Goal: Information Seeking & Learning: Learn about a topic

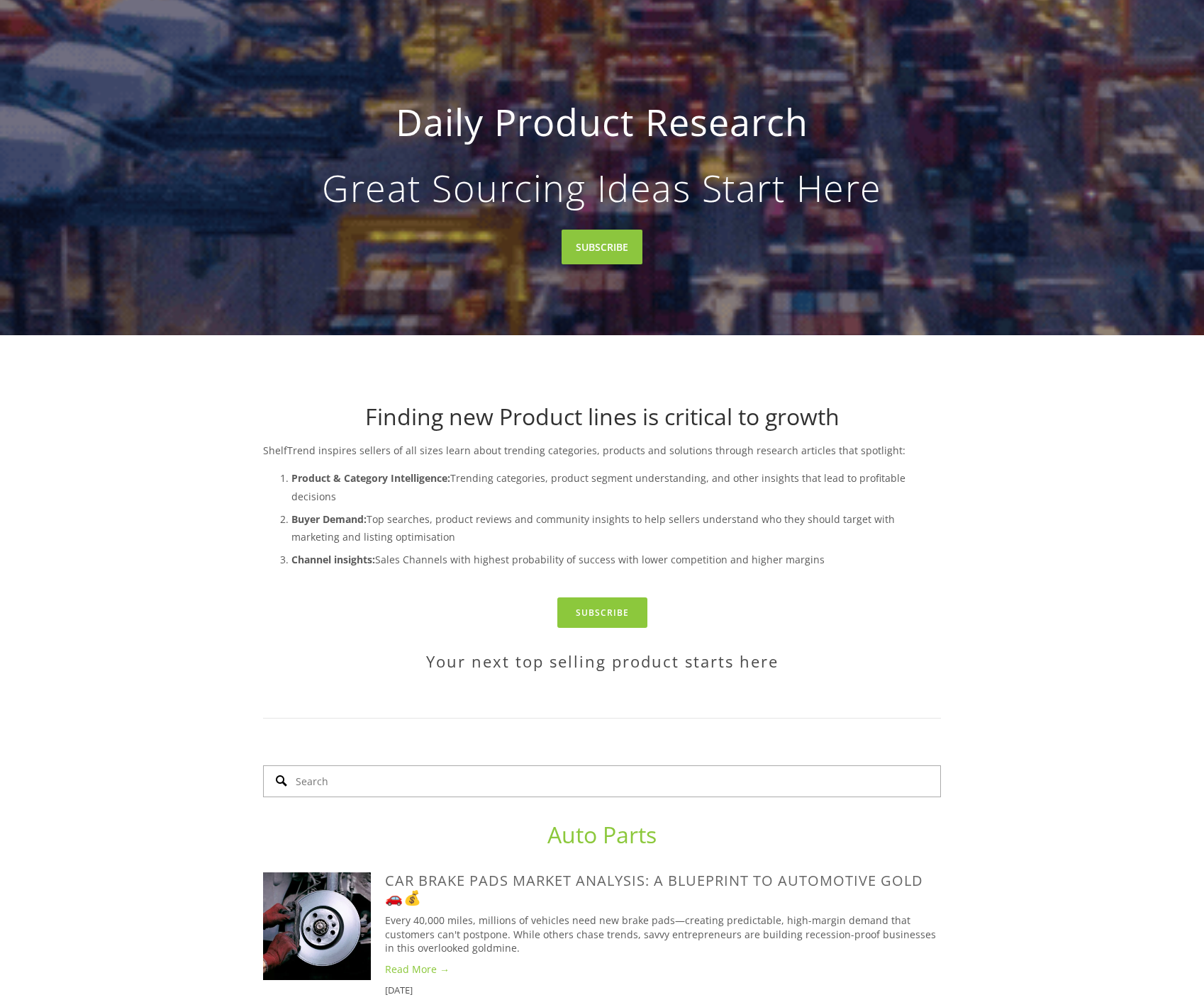
click at [489, 766] on input "Search" at bounding box center [602, 781] width 677 height 32
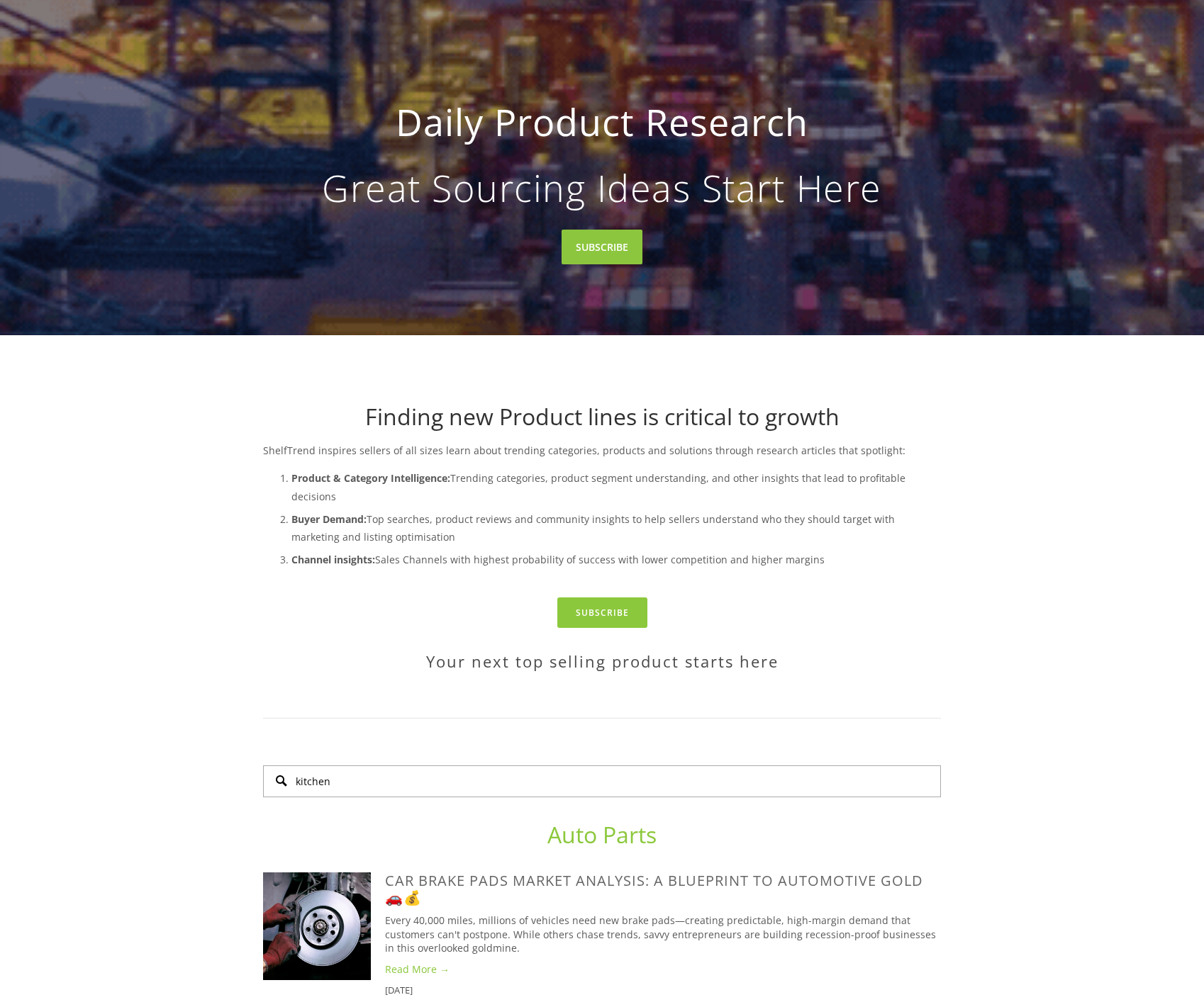
type input "kitchen"
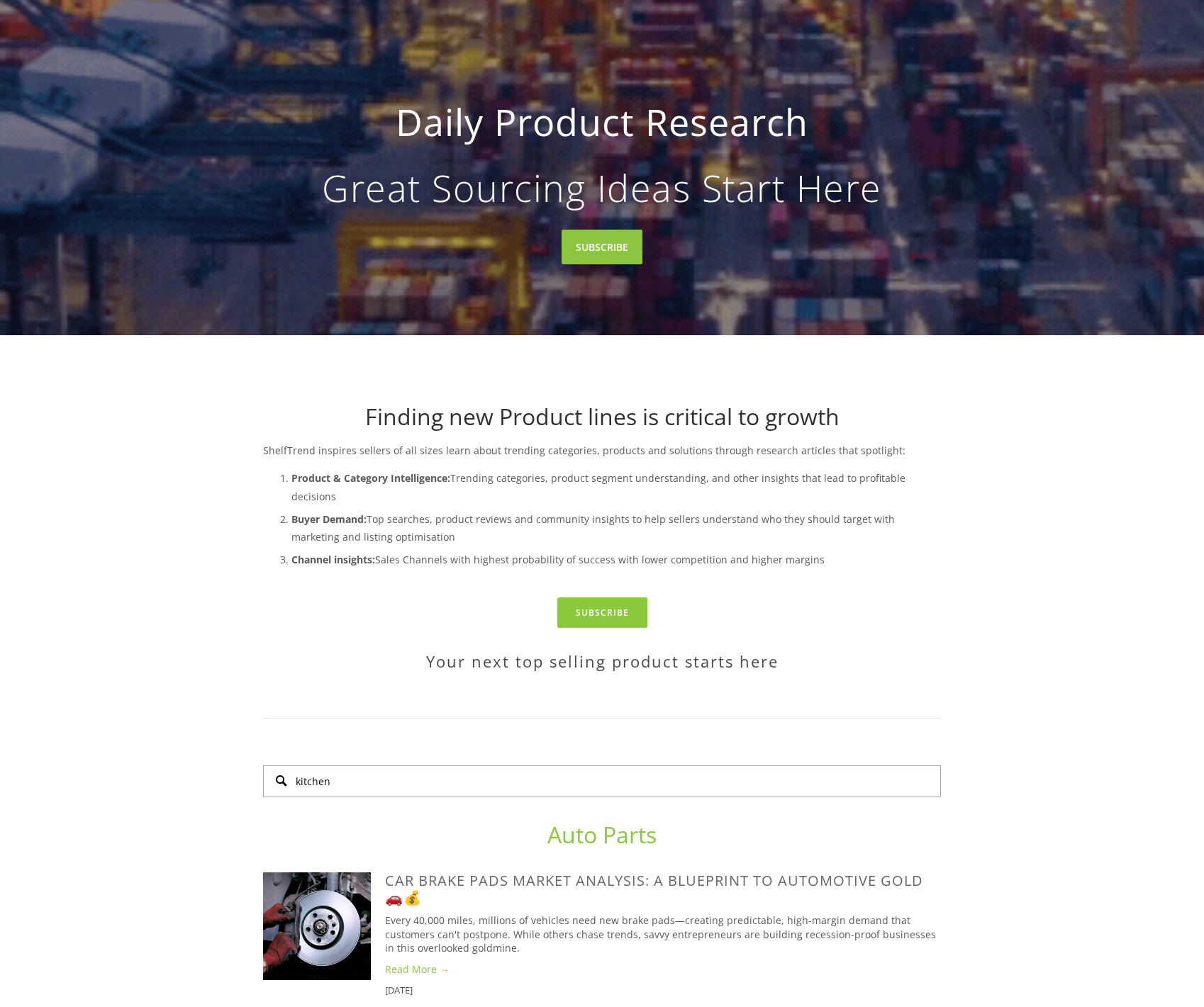
scroll to position [200, 0]
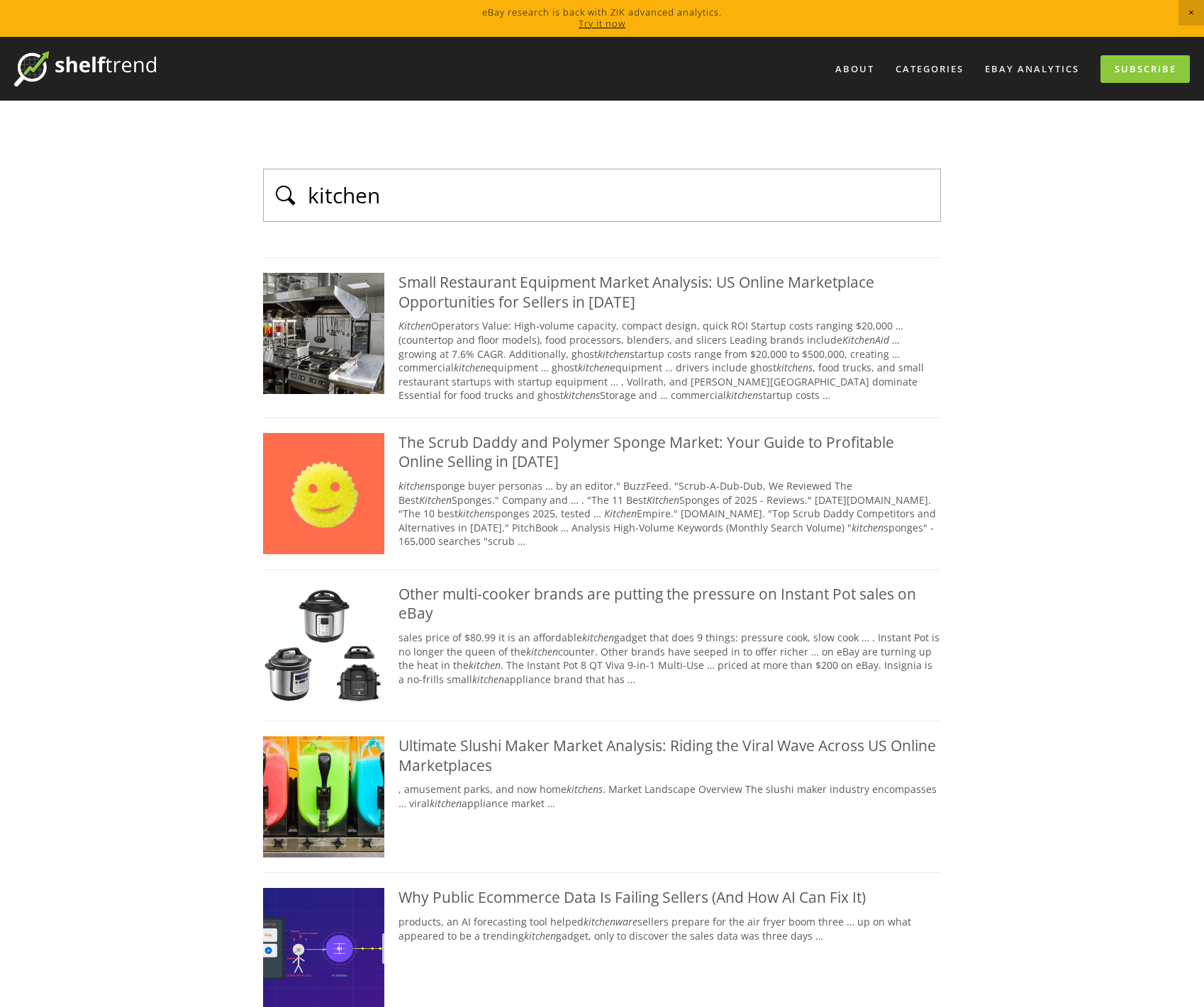
click at [238, 206] on div "About Categories Auto Parts Electronics Fashion Home & Garden" at bounding box center [602, 916] width 1204 height 1759
click at [358, 190] on input "kitchen" at bounding box center [618, 195] width 626 height 30
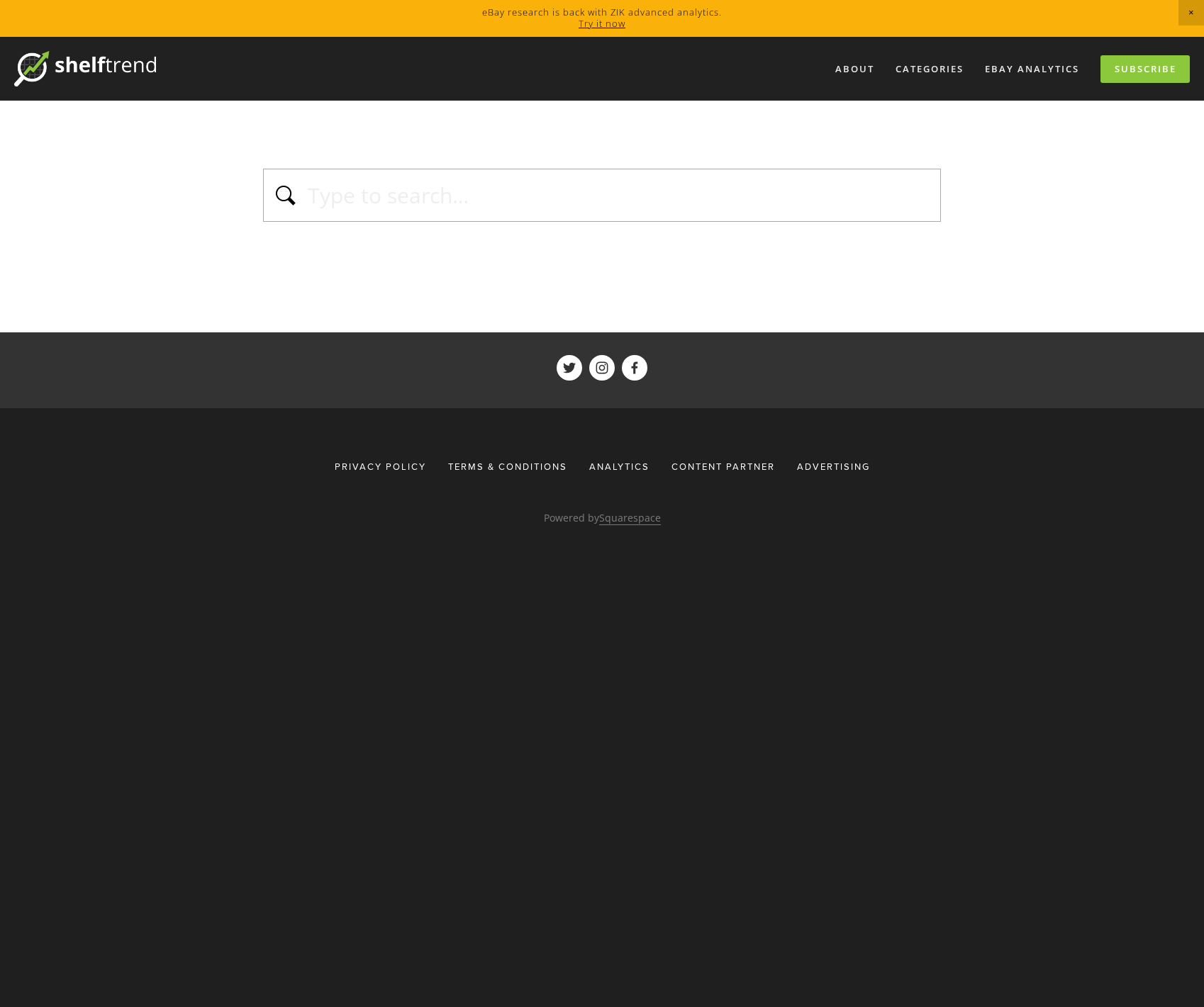
click at [216, 277] on div "About Categories Auto Parts Electronics Fashion Home & Garden" at bounding box center [602, 304] width 1204 height 535
click at [565, 203] on input "text" at bounding box center [618, 195] width 626 height 30
click at [497, 321] on main "Your search did not match any results. Try a different search. See more" at bounding box center [602, 216] width 723 height 232
click at [88, 68] on img at bounding box center [84, 68] width 142 height 35
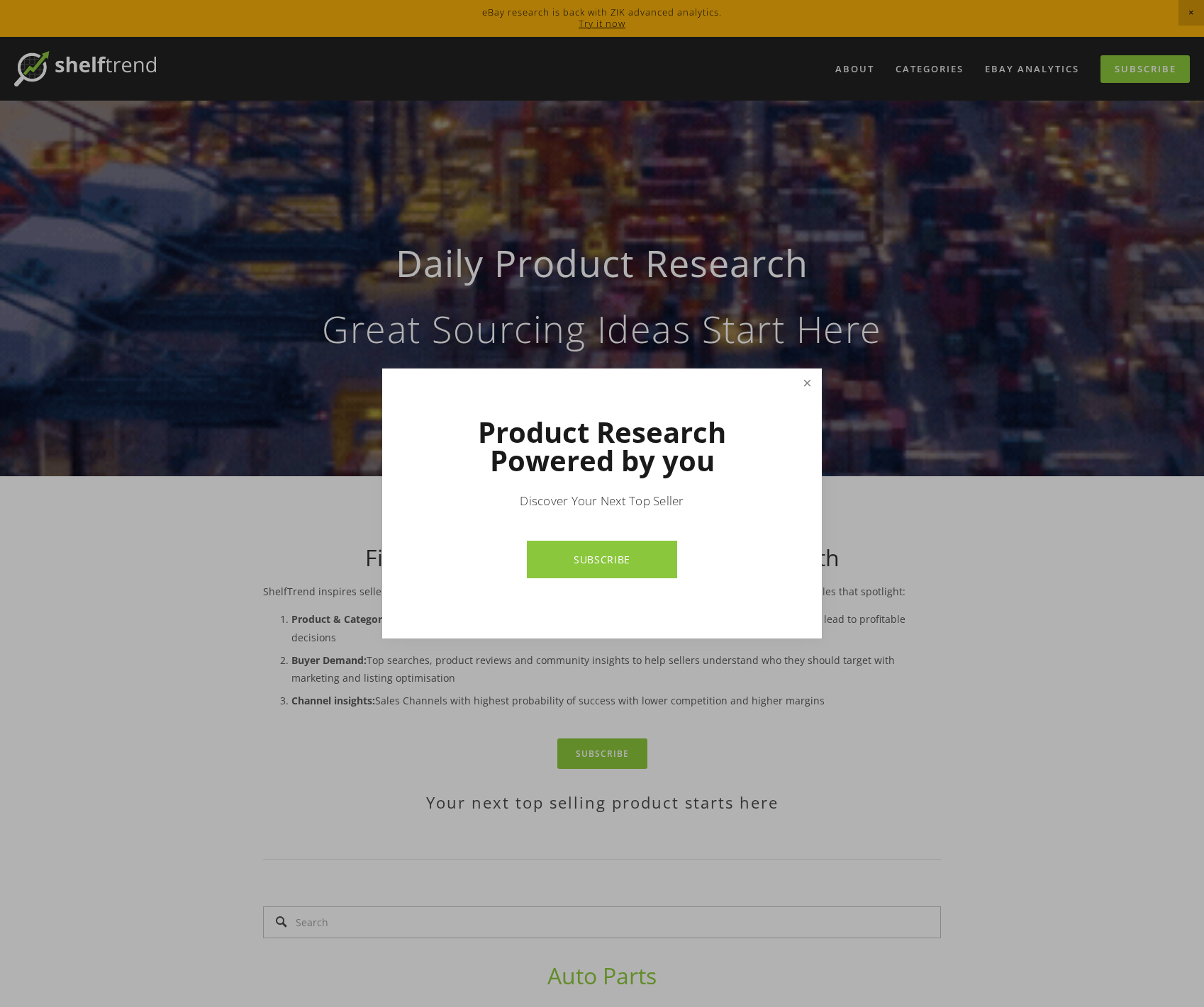
click at [817, 382] on link "Close" at bounding box center [807, 383] width 25 height 25
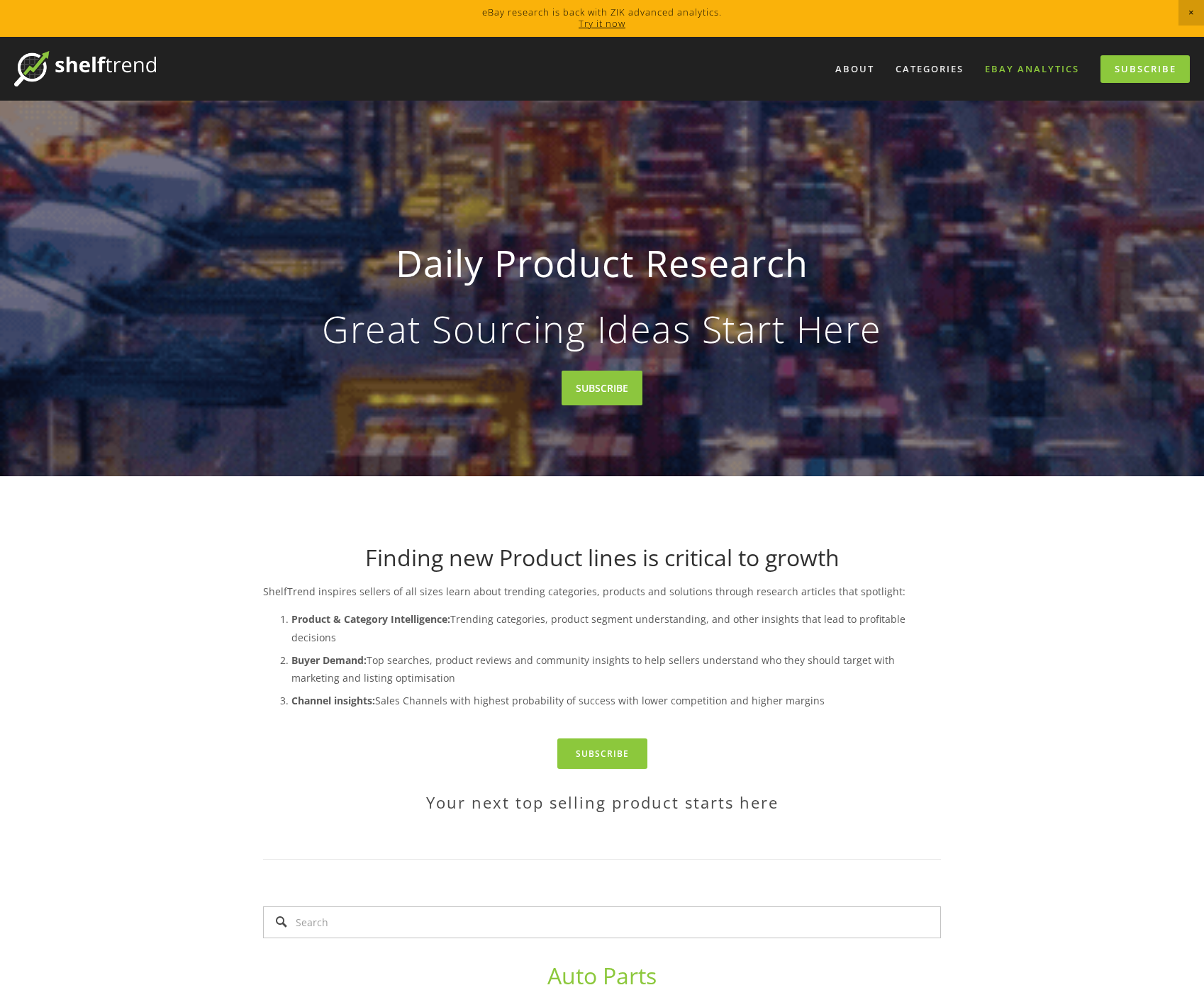
click at [1043, 67] on link "eBay Analytics" at bounding box center [1031, 69] width 112 height 24
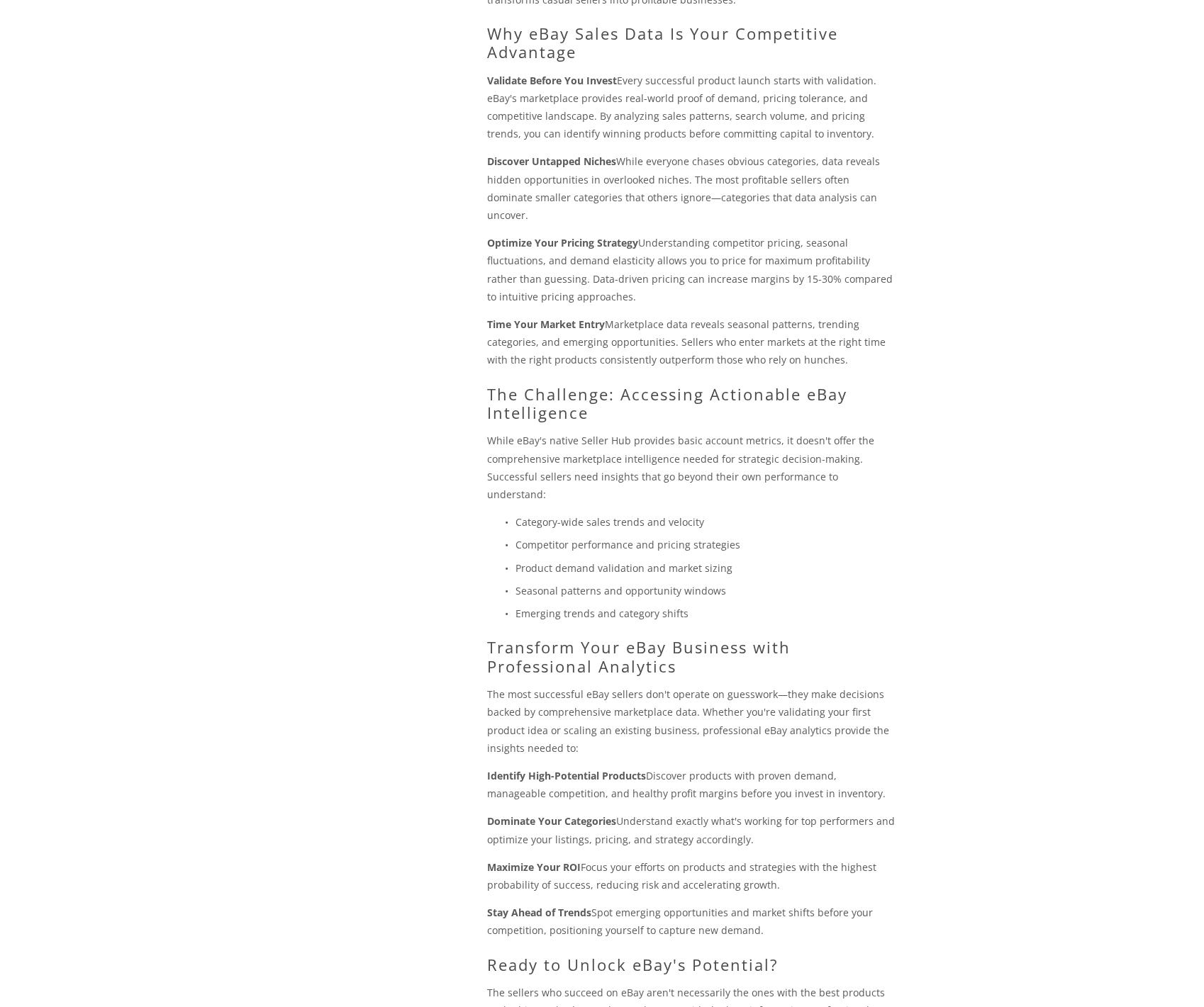
scroll to position [1237, 0]
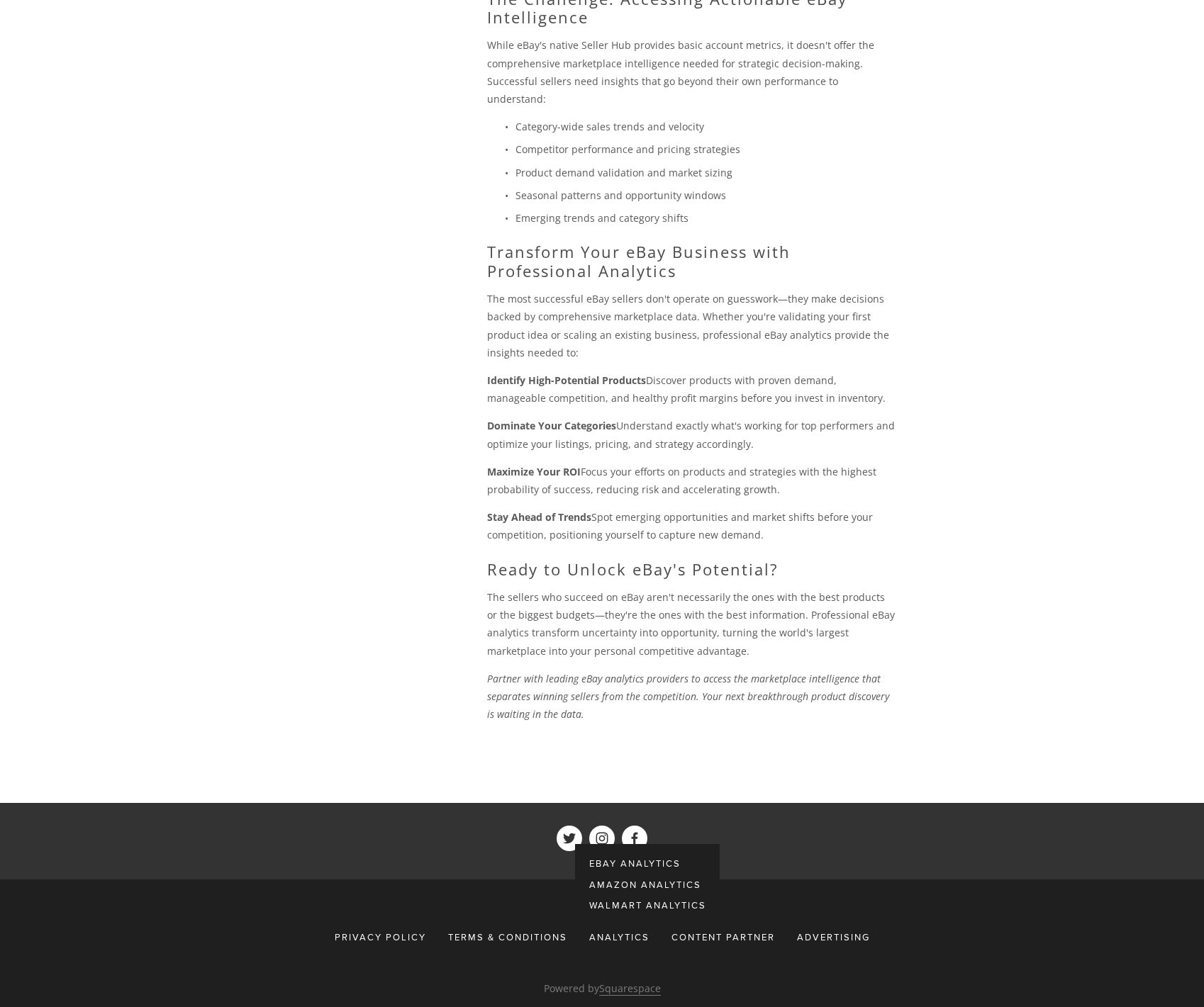
click at [630, 857] on span "eBay Analytics" at bounding box center [635, 863] width 92 height 13
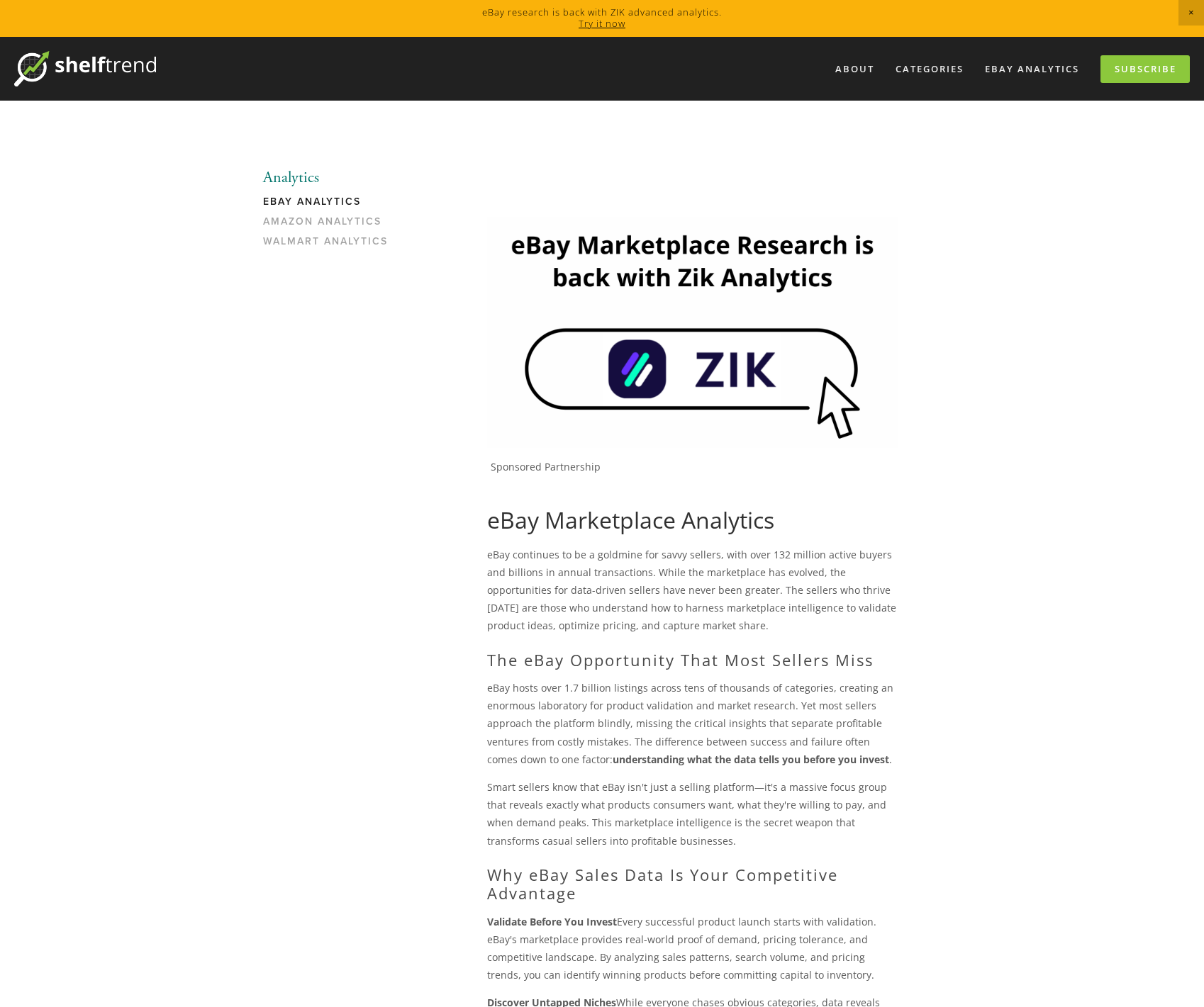
click at [80, 70] on img at bounding box center [84, 68] width 142 height 35
